Goal: Find specific fact: Find specific fact

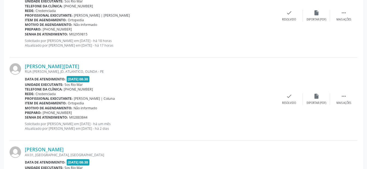
scroll to position [137, 0]
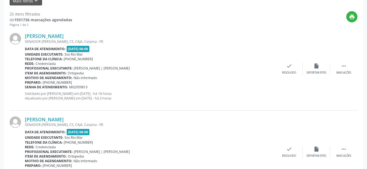
click at [119, 61] on div "Telefone da clínica: [PHONE_NUMBER]" at bounding box center [150, 59] width 250 height 5
drag, startPoint x: 110, startPoint y: 94, endPoint x: 126, endPoint y: 94, distance: 16.4
click at [126, 94] on p "Solicitado por [PERSON_NAME] em [DATE] - há 18 horas Atualizado por [PERSON_NAM…" at bounding box center [150, 95] width 250 height 9
click at [157, 55] on div "Unidade executante: Sos Rio Mar" at bounding box center [150, 54] width 250 height 5
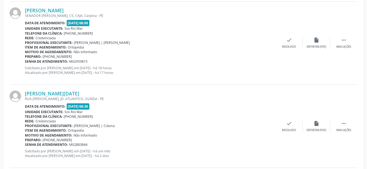
scroll to position [164, 0]
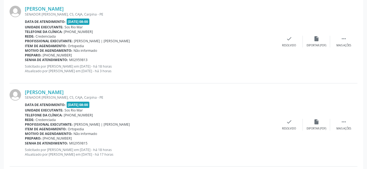
click at [227, 102] on div "[PERSON_NAME] SENADOR [PERSON_NAME], CS, CAJA, Carpina - PE Data de atendimento…" at bounding box center [150, 125] width 250 height 72
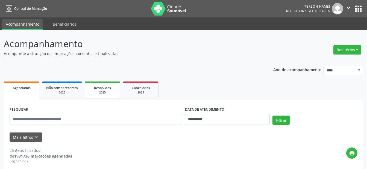
scroll to position [109, 0]
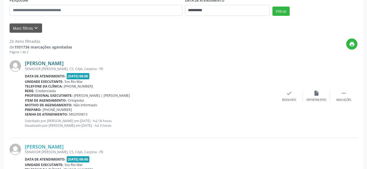
click at [64, 64] on link "[PERSON_NAME]" at bounding box center [44, 63] width 39 height 6
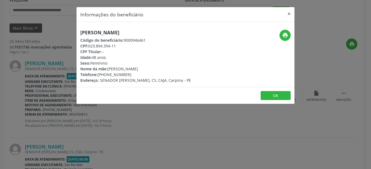
drag, startPoint x: 88, startPoint y: 47, endPoint x: 117, endPoint y: 44, distance: 29.1
click at [117, 44] on div "CPF: 023.894.394-11" at bounding box center [135, 46] width 111 height 6
copy div "023.894.394-11"
click at [270, 96] on button "OK" at bounding box center [276, 95] width 30 height 9
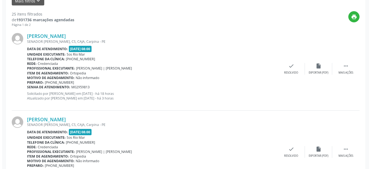
scroll to position [164, 0]
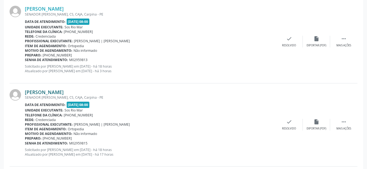
click at [34, 93] on link "[PERSON_NAME]" at bounding box center [44, 92] width 39 height 6
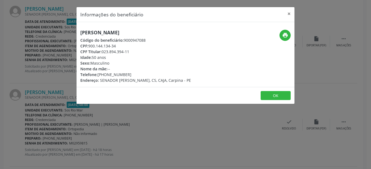
drag, startPoint x: 103, startPoint y: 52, endPoint x: 129, endPoint y: 51, distance: 26.2
click at [129, 51] on div "CPF Titular: 023.894.394-11" at bounding box center [135, 52] width 111 height 6
copy div "023.894.394-11"
drag, startPoint x: 78, startPoint y: 32, endPoint x: 139, endPoint y: 33, distance: 60.6
click at [139, 33] on div "[PERSON_NAME] Código do beneficiário: 9000947088 CPF: 900.144.134-34 CPF Titula…" at bounding box center [148, 57] width 145 height 54
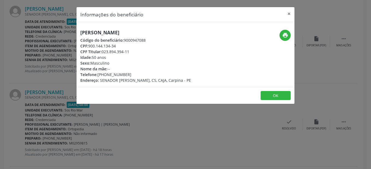
copy h5 "[PERSON_NAME]"
